Goal: Task Accomplishment & Management: Manage account settings

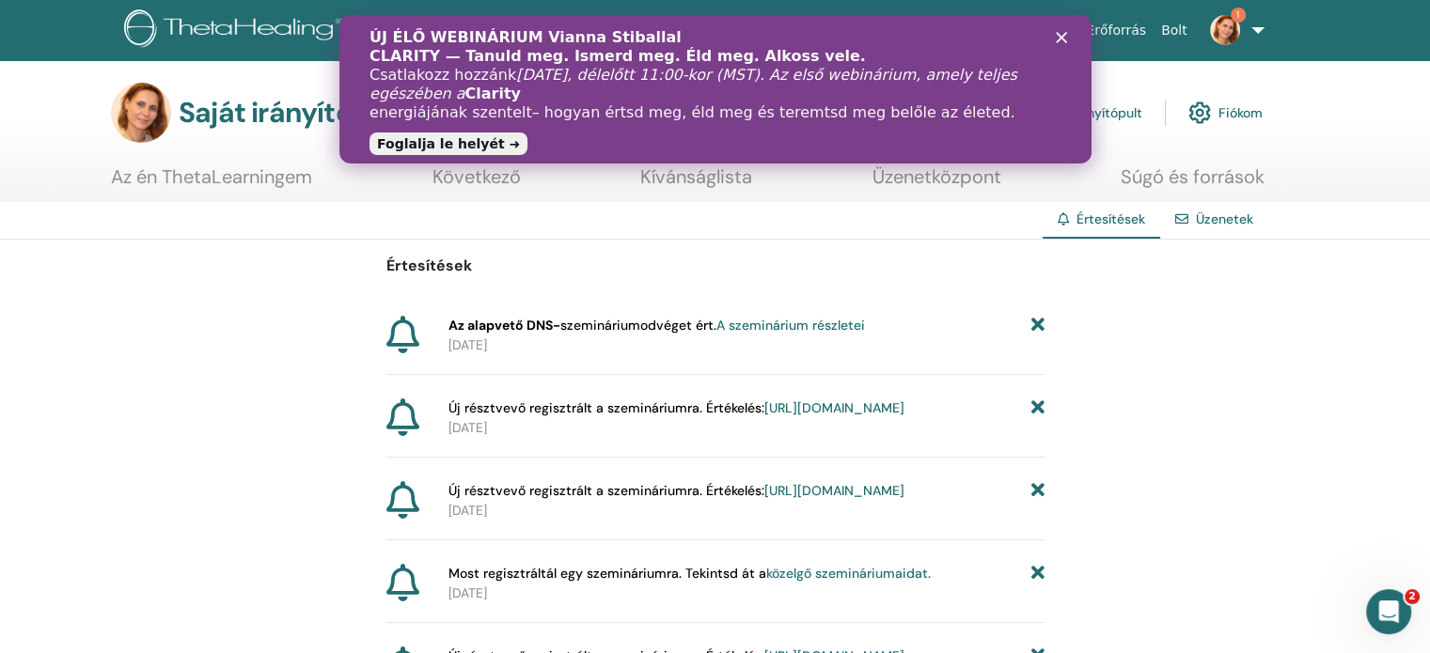
click at [840, 322] on font "A szeminárium részletei" at bounding box center [790, 325] width 149 height 17
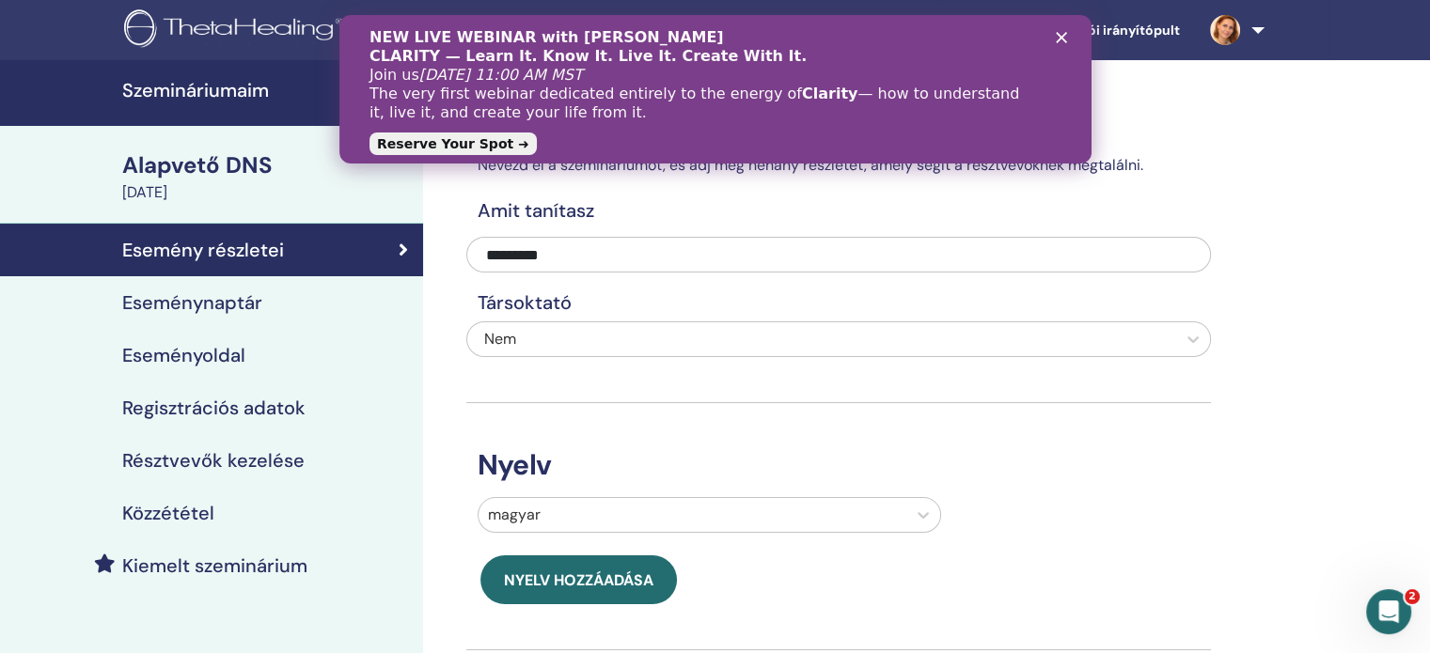
click at [1059, 37] on polygon "Bezárás" at bounding box center [1060, 37] width 11 height 11
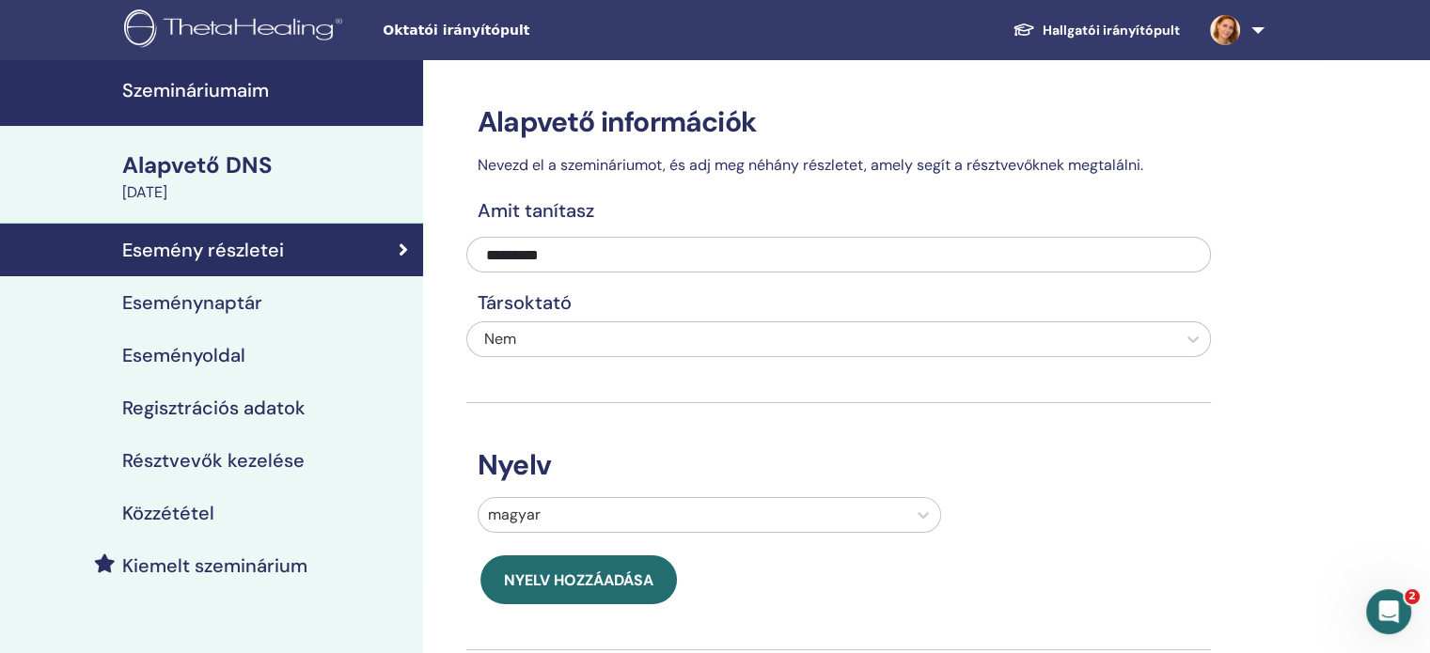
click at [274, 454] on font "Résztvevők kezelése" at bounding box center [213, 460] width 182 height 24
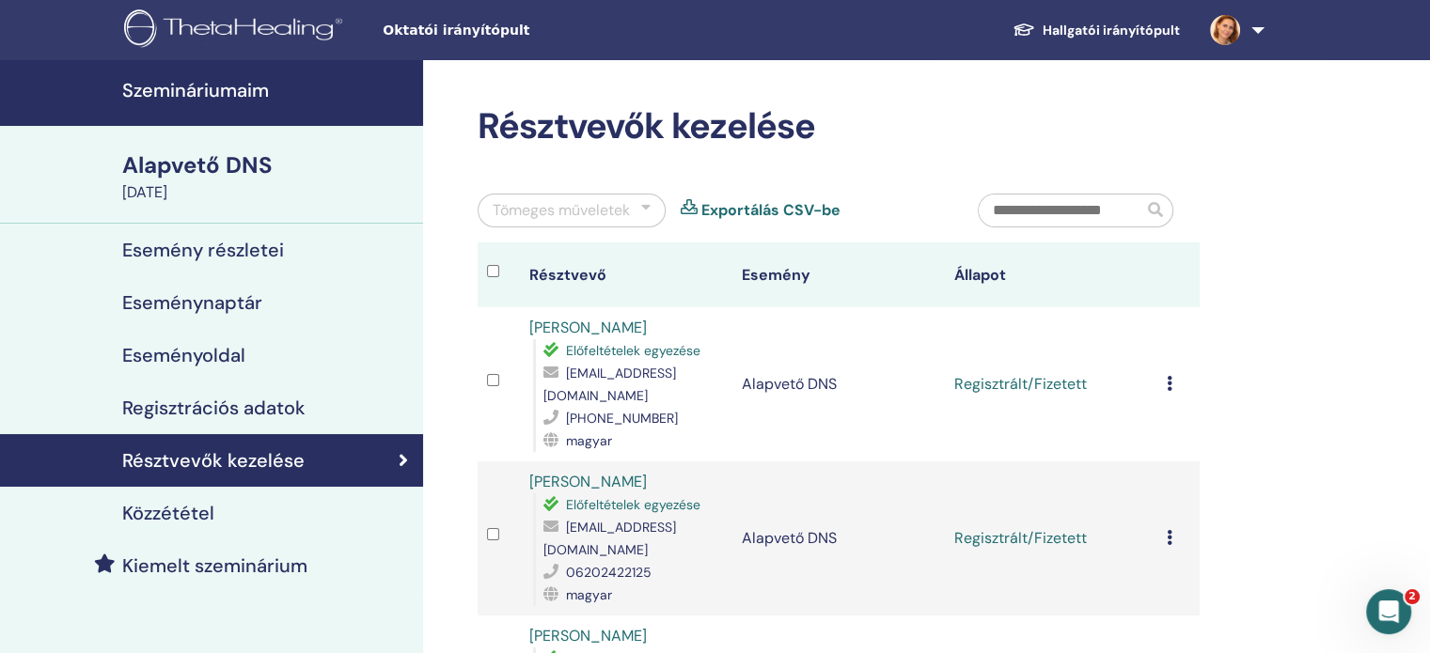
click at [646, 207] on div at bounding box center [645, 210] width 9 height 23
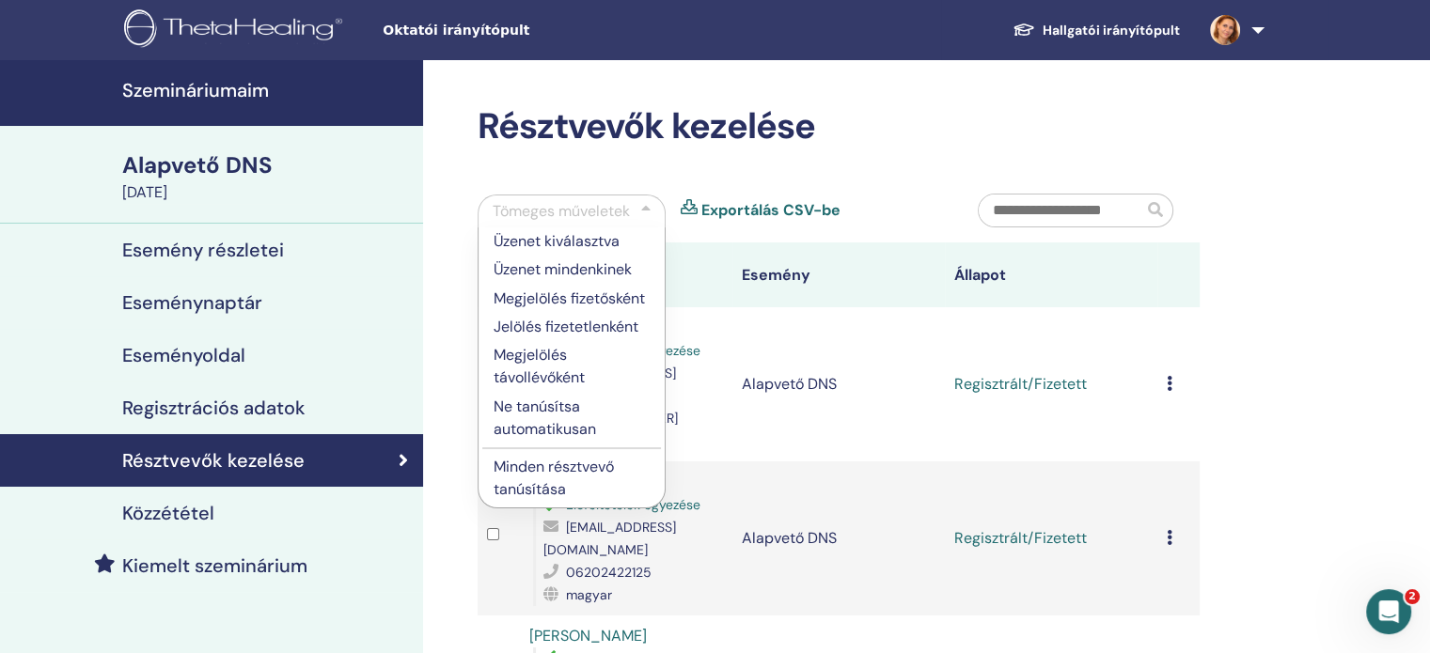
click at [587, 464] on font "Minden résztvevő tanúsítása" at bounding box center [554, 478] width 120 height 42
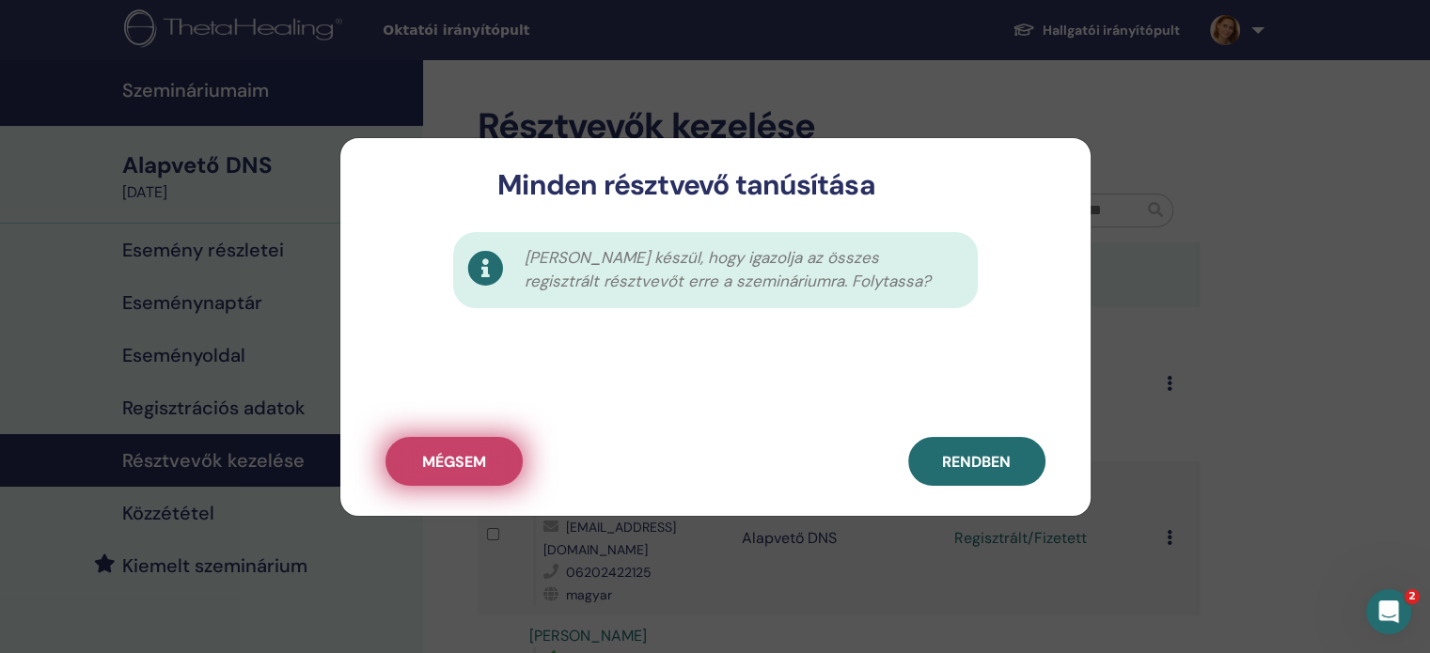
click at [450, 454] on font "Mégsem" at bounding box center [454, 462] width 64 height 20
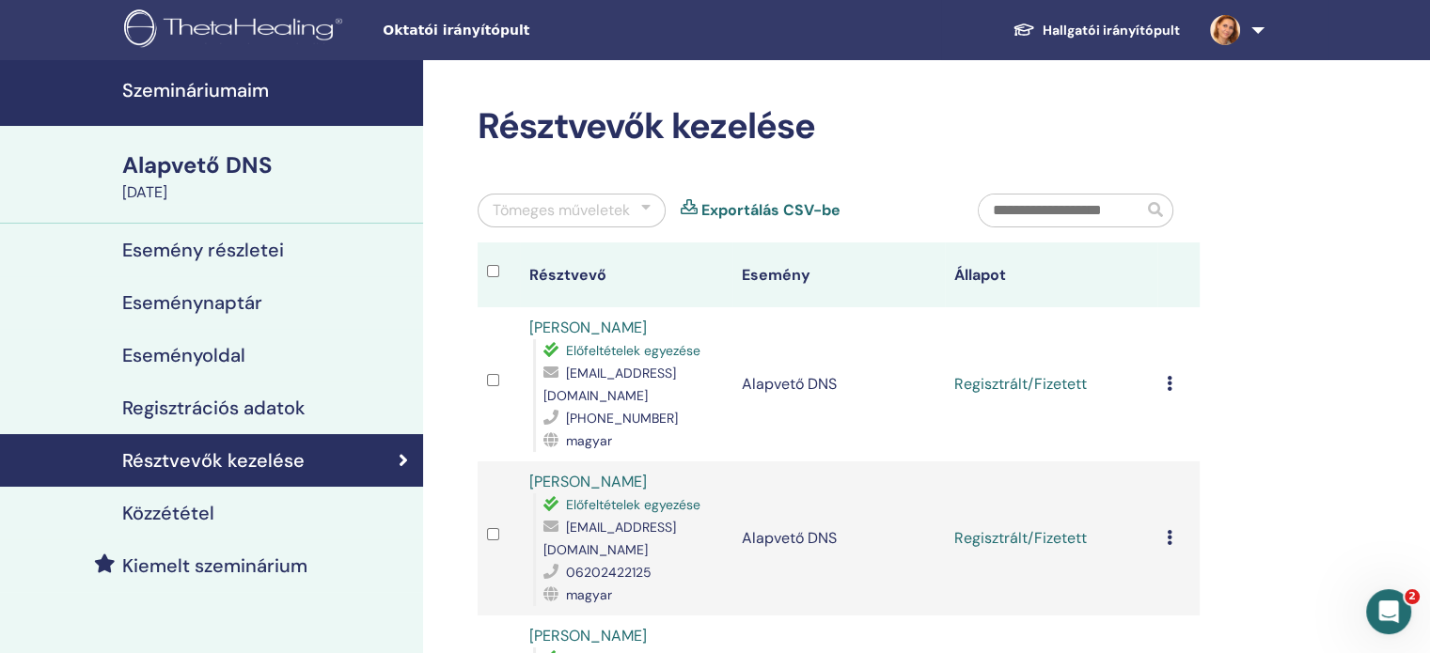
click at [1169, 384] on icon at bounding box center [1170, 383] width 6 height 15
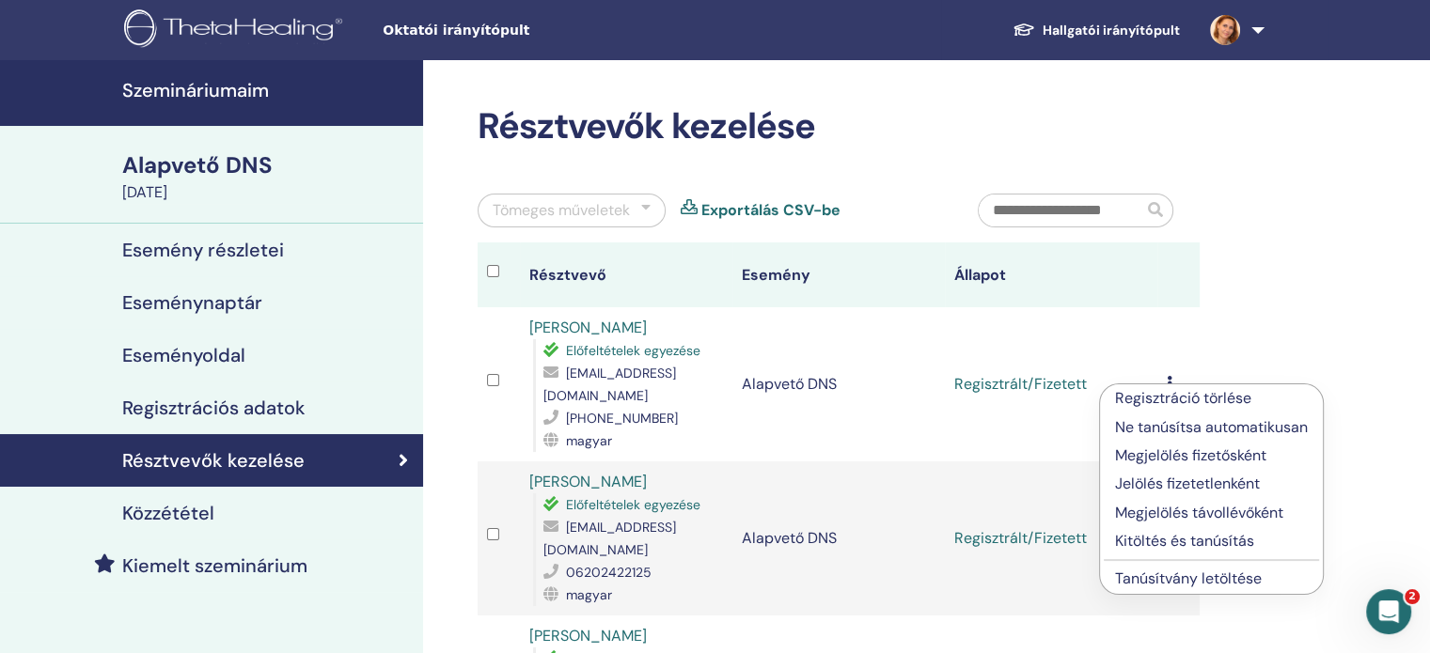
click at [1384, 292] on div "Szemináriumaim Alapvető DNS 2025. október 10. Esemény részletei Eseménynaptár E…" at bounding box center [715, 583] width 1430 height 1047
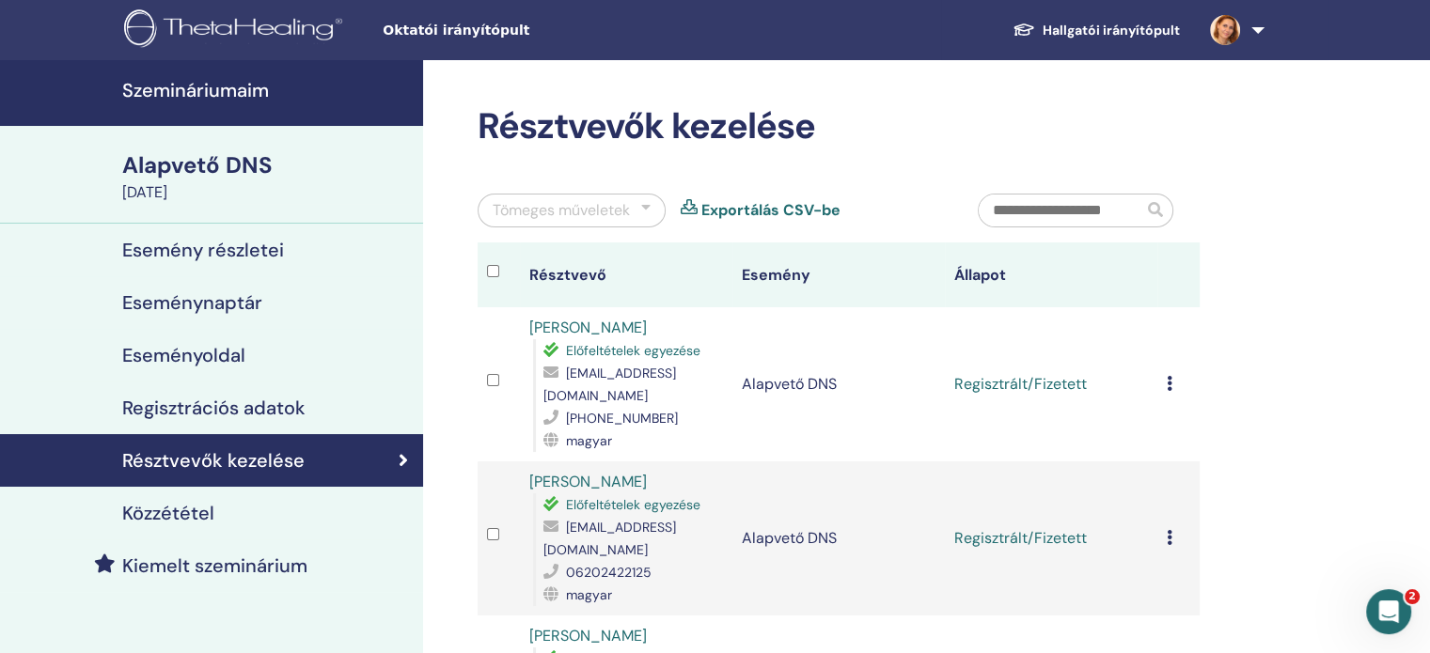
click at [1254, 30] on link at bounding box center [1233, 30] width 77 height 60
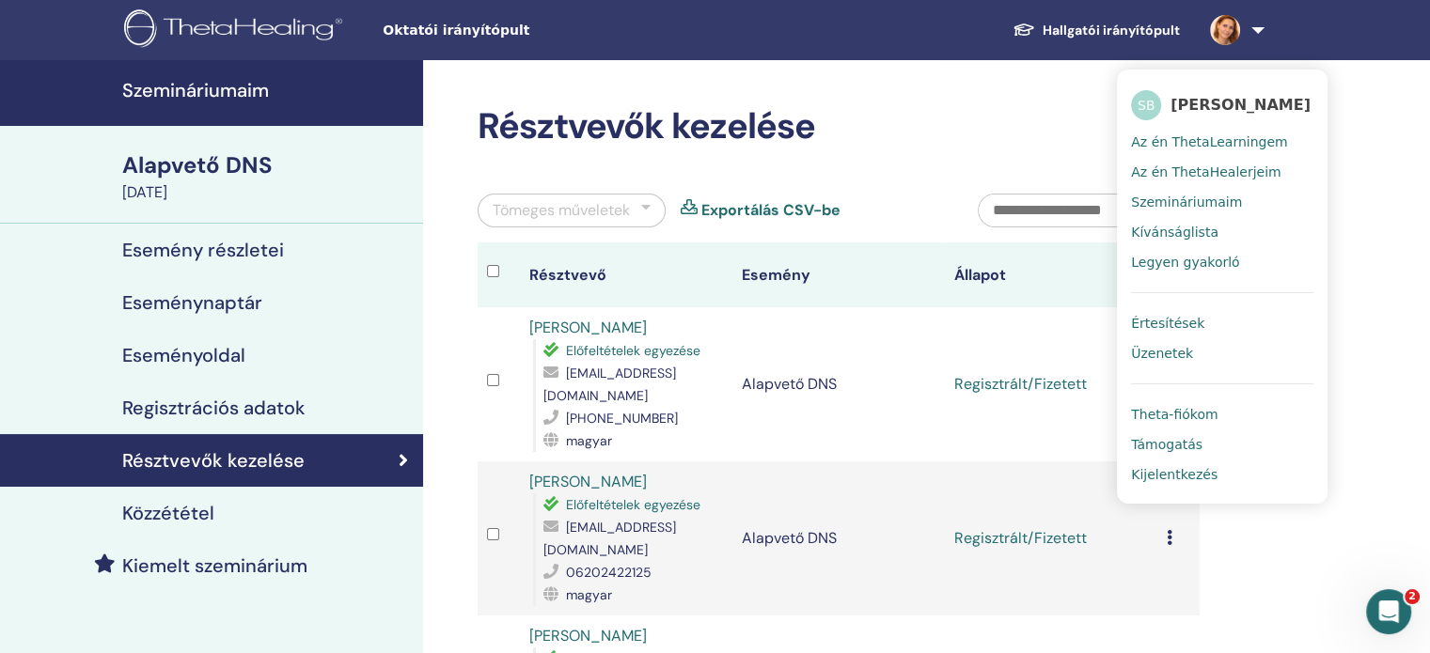
click at [1194, 165] on font "Az én ThetaHealerjeim" at bounding box center [1205, 172] width 149 height 15
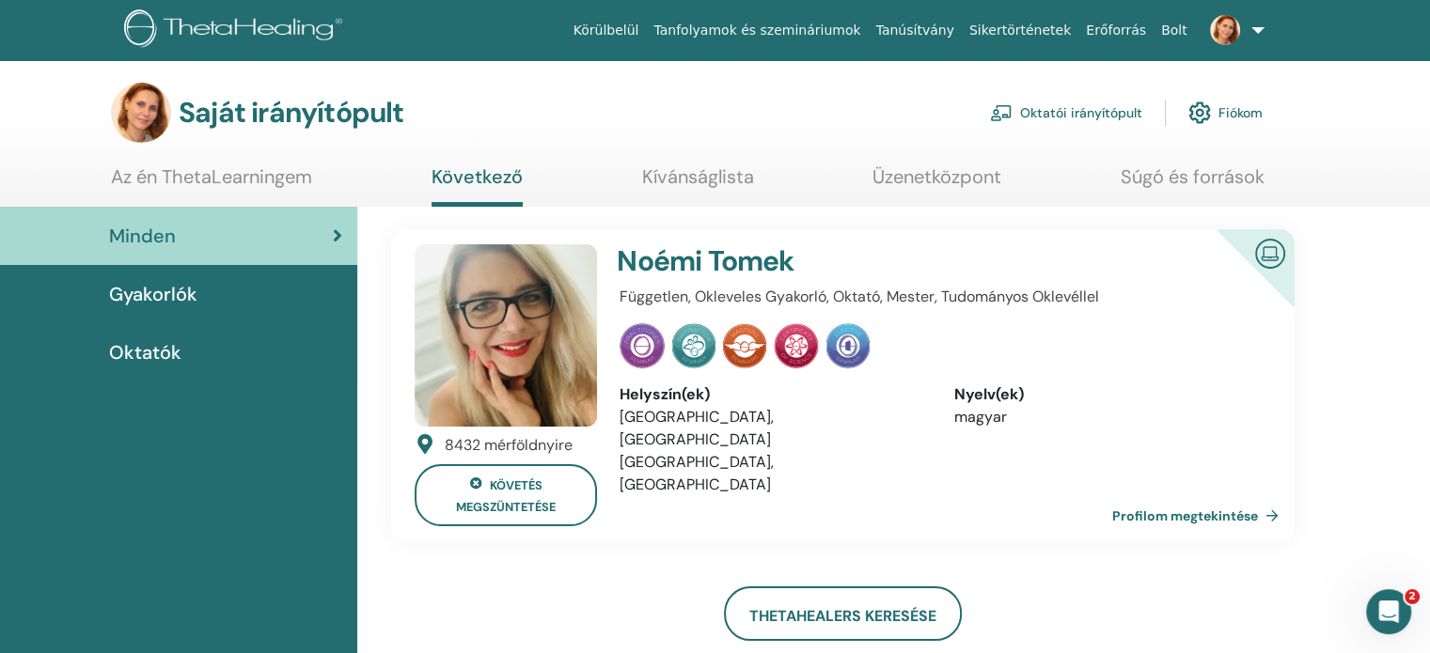
click at [131, 292] on font "Gyakorlók" at bounding box center [153, 294] width 88 height 24
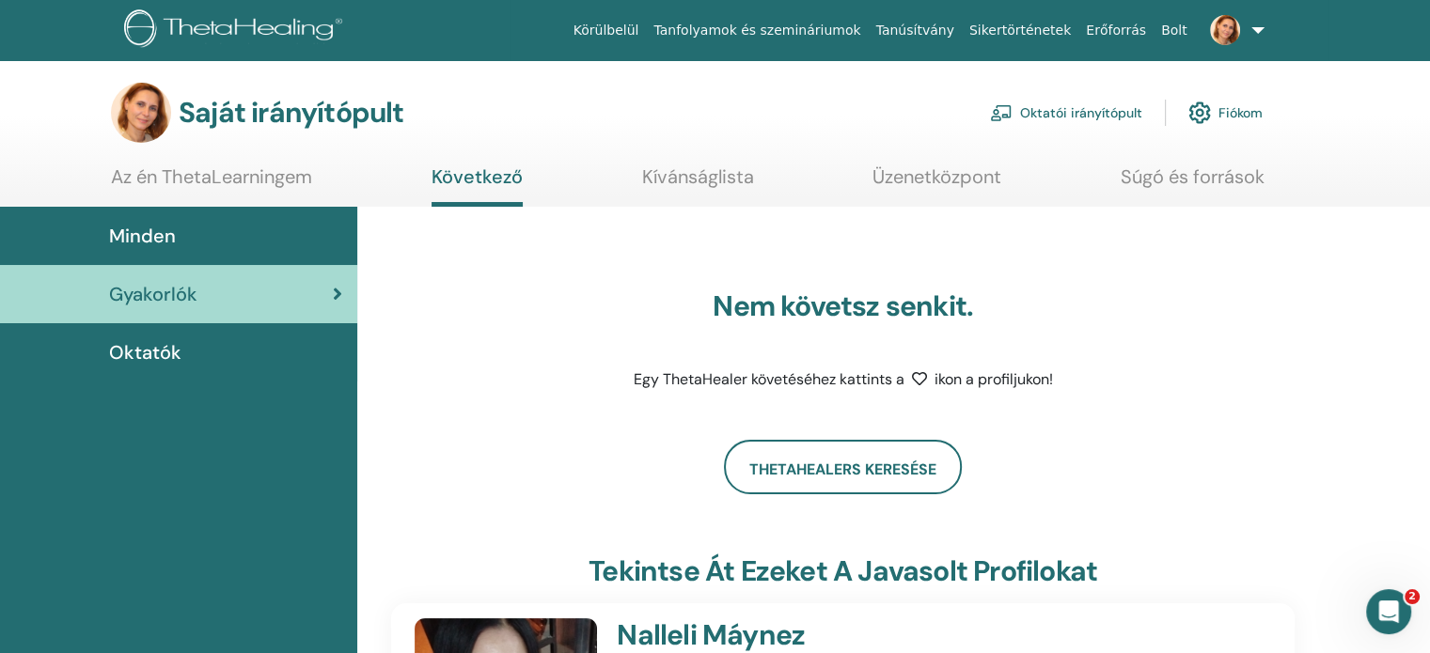
click at [131, 338] on span "Oktatók" at bounding box center [145, 352] width 72 height 28
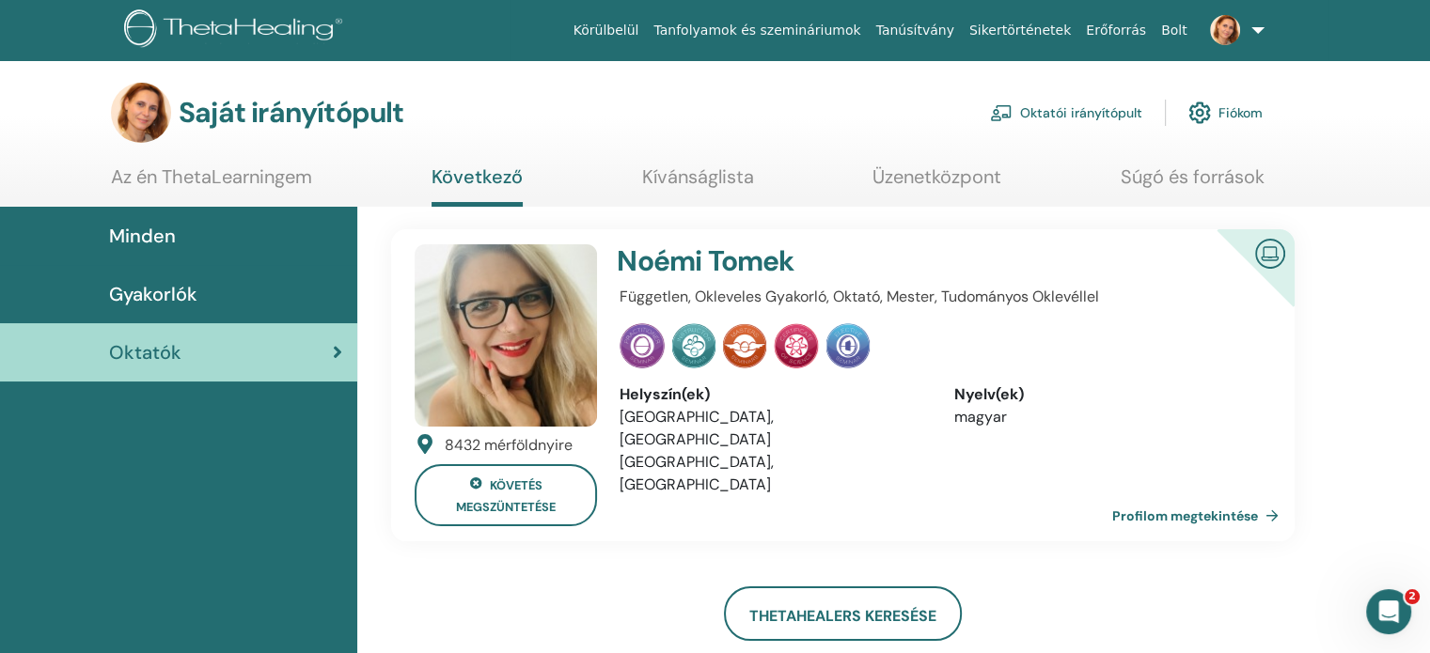
click at [1130, 112] on font "Oktatói irányítópult" at bounding box center [1081, 113] width 122 height 17
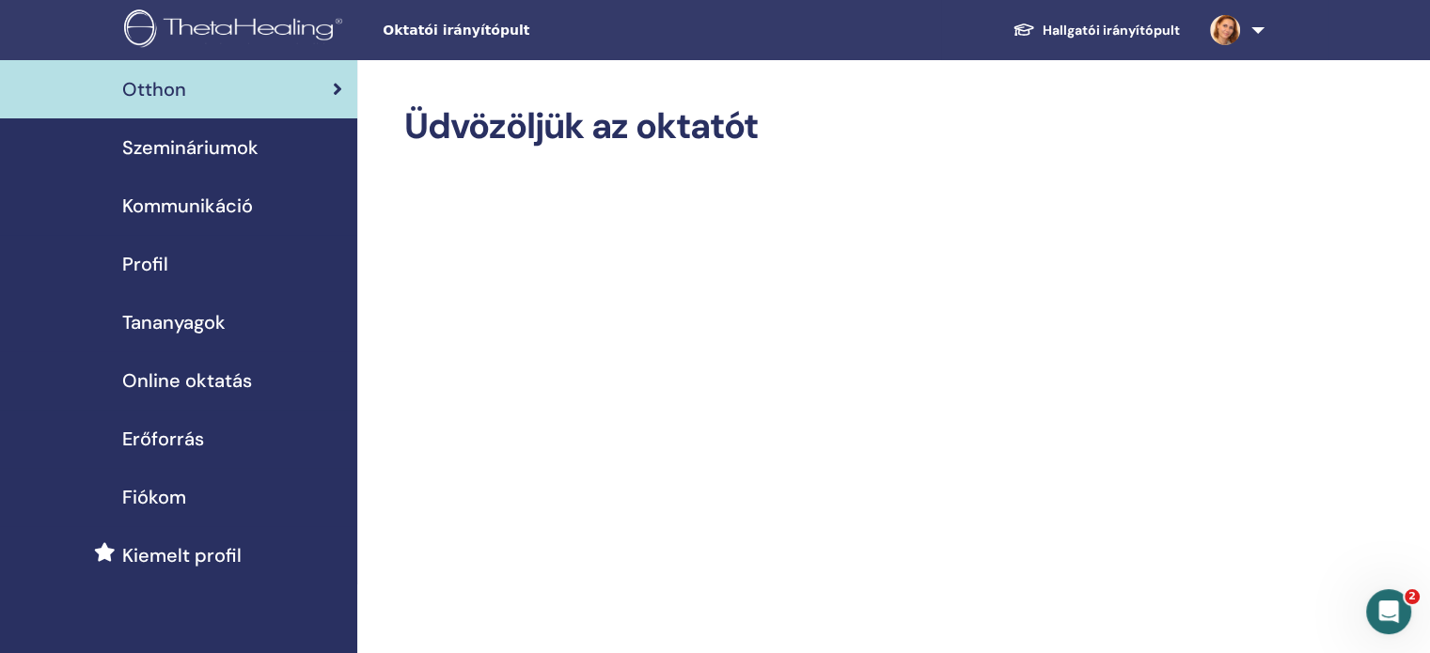
click at [215, 145] on font "Szemináriumok" at bounding box center [190, 147] width 136 height 24
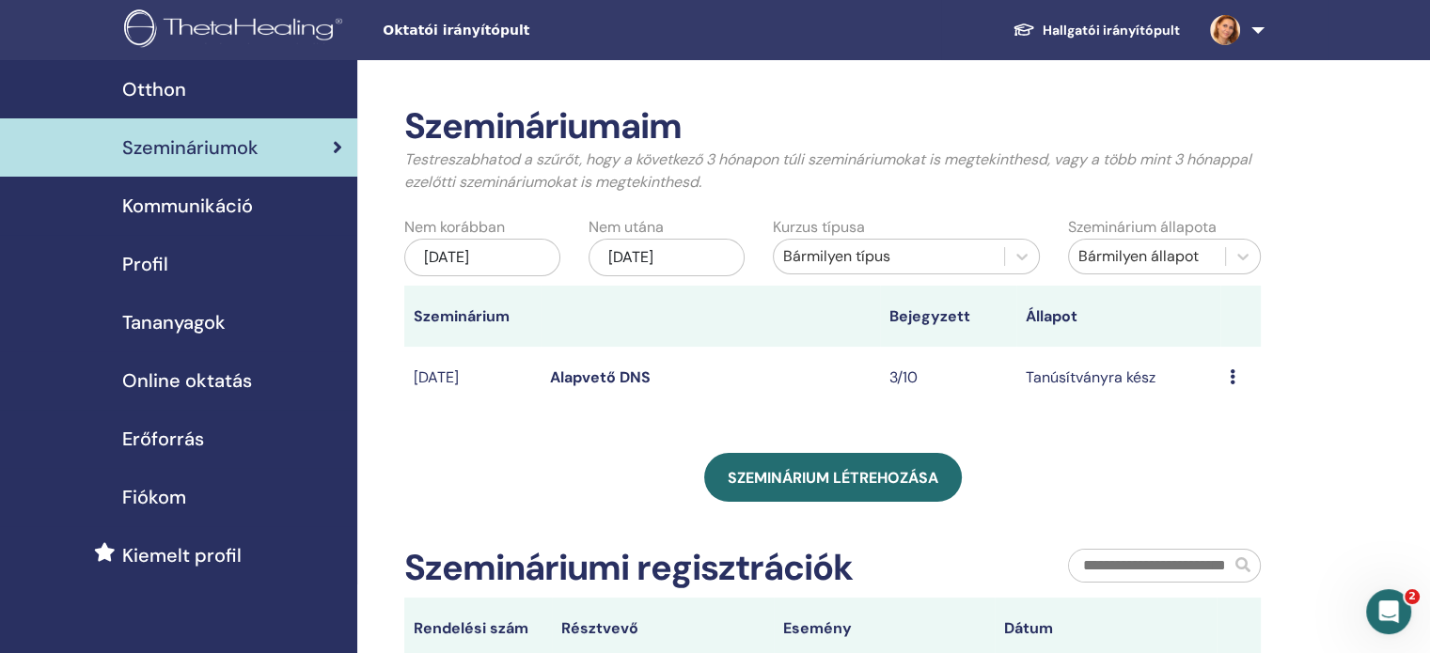
click at [1260, 26] on link at bounding box center [1233, 30] width 77 height 60
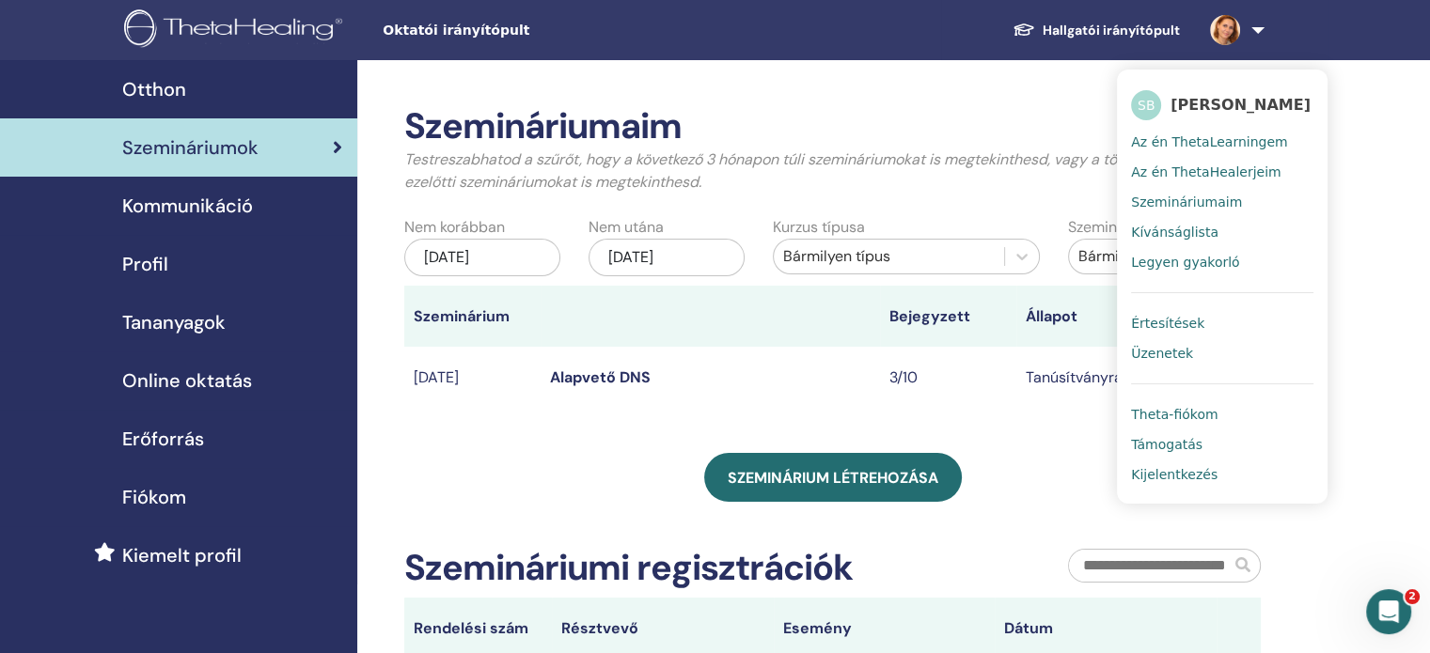
click at [1186, 412] on font "Theta-fiókom" at bounding box center [1174, 414] width 86 height 15
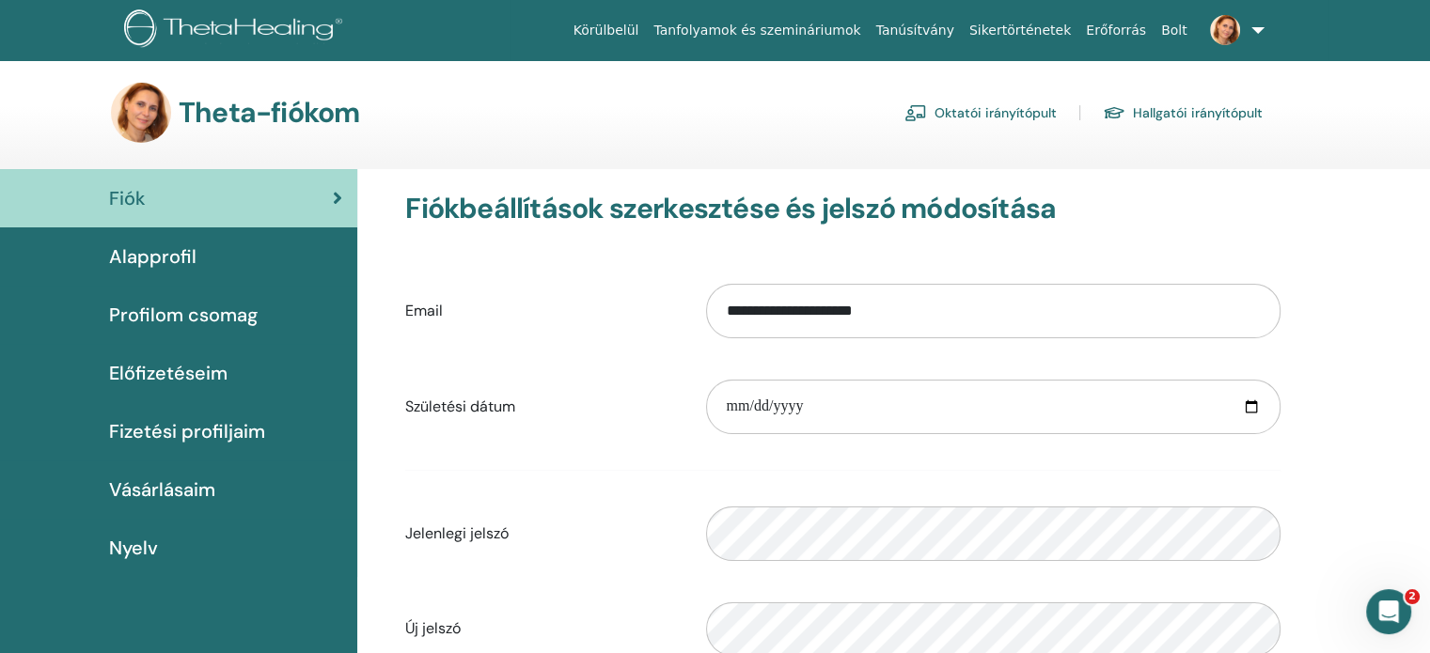
click at [160, 431] on font "Fizetési profiljaim" at bounding box center [187, 431] width 156 height 24
